Goal: Task Accomplishment & Management: Manage account settings

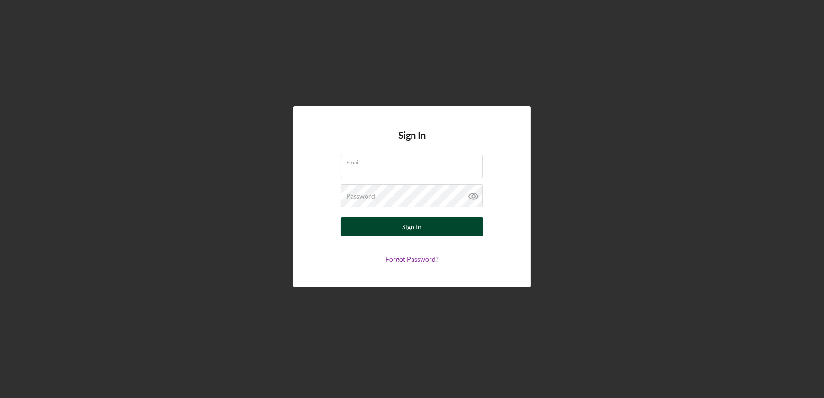
type input "jnolen@cookinletlending.com"
click at [424, 225] on button "Sign In" at bounding box center [412, 227] width 142 height 19
